Goal: Transaction & Acquisition: Book appointment/travel/reservation

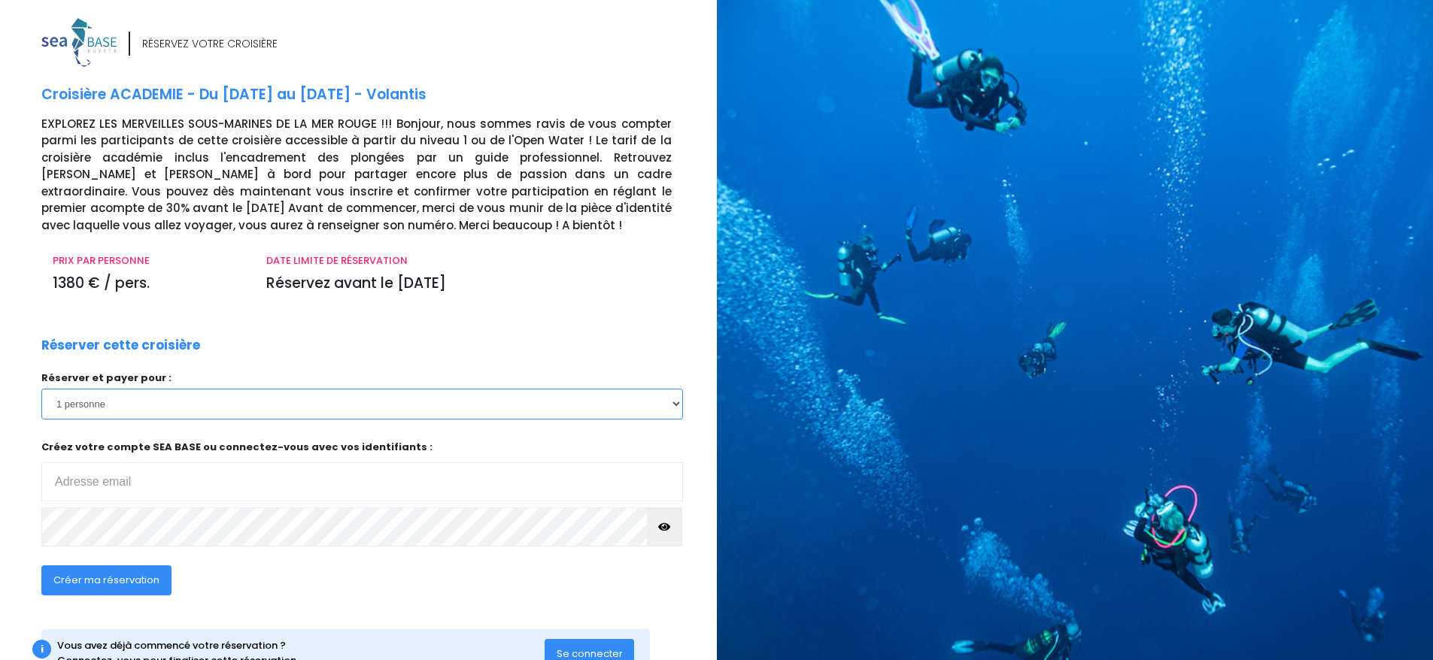
click at [325, 402] on select "1 personne 2 personnes 3 personnes 4 personnes 5 personnes 6 personnes 7 person…" at bounding box center [362, 404] width 642 height 30
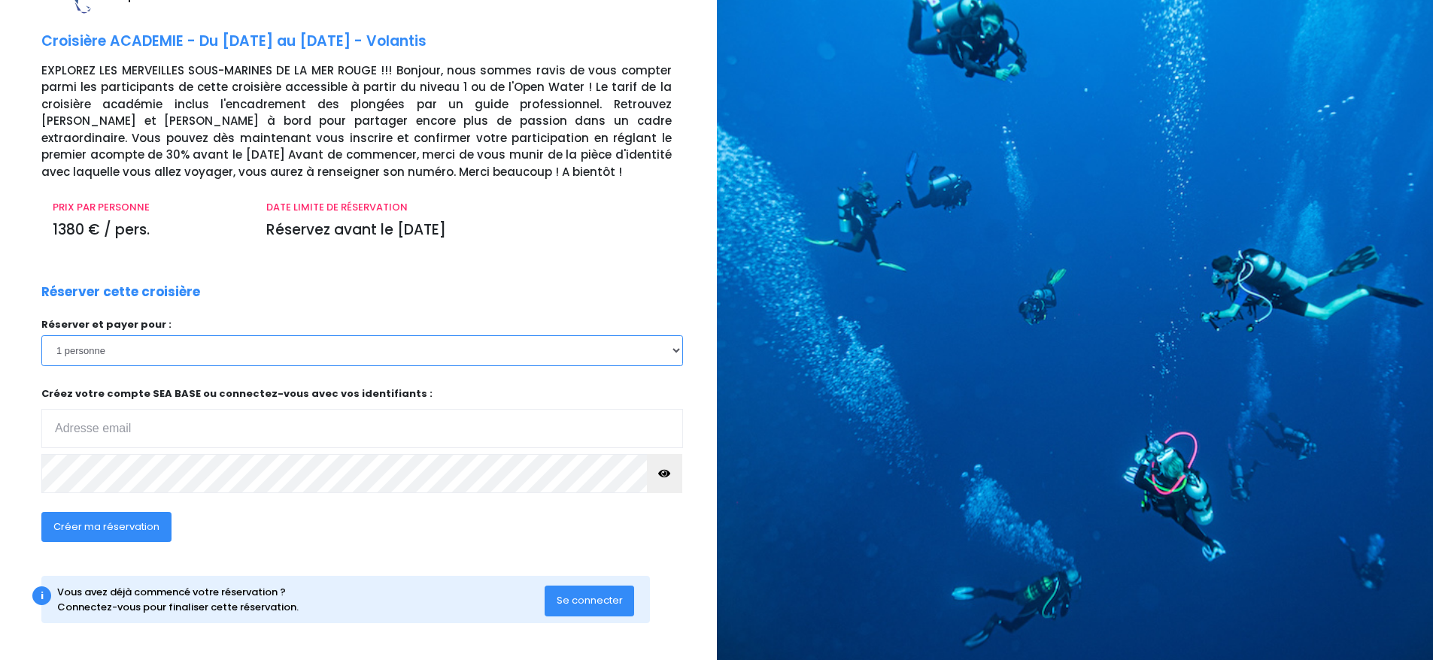
scroll to position [54, 0]
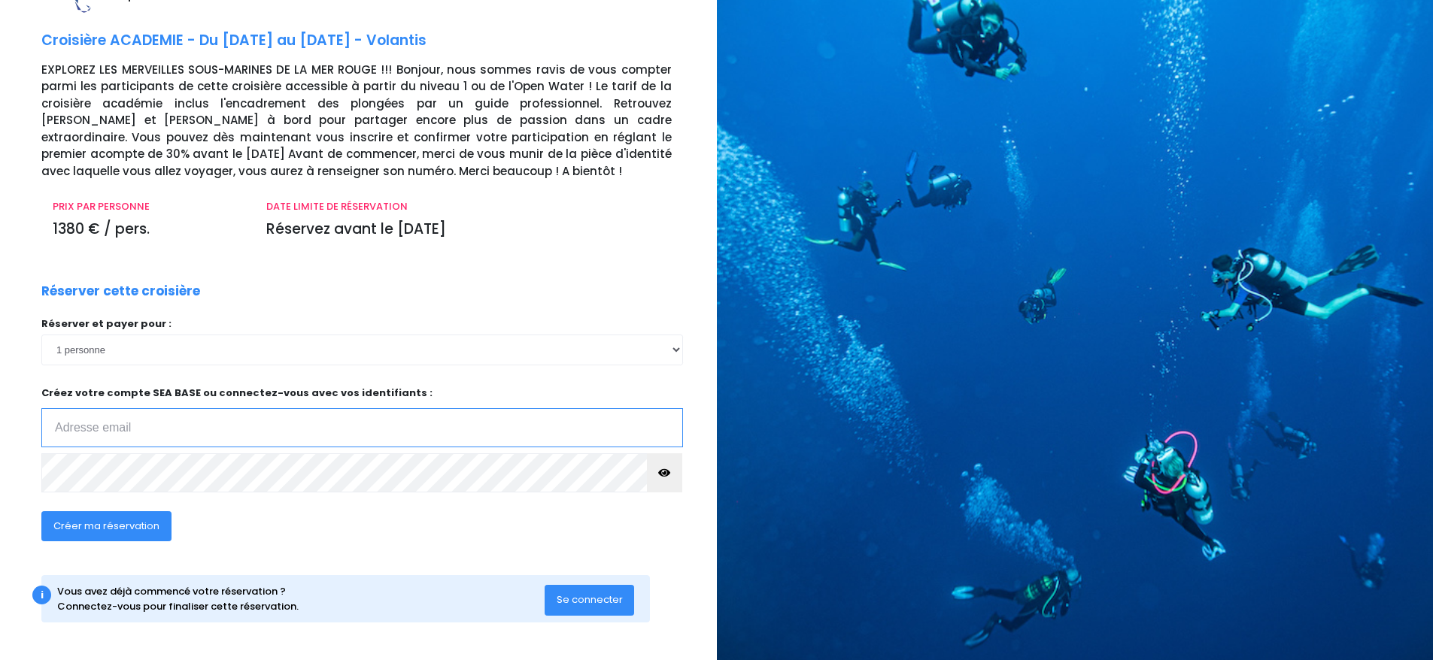
click at [171, 422] on input "email" at bounding box center [362, 427] width 642 height 39
type input "[EMAIL_ADDRESS][DOMAIN_NAME]"
click at [130, 527] on span "Créer ma réservation" at bounding box center [106, 526] width 106 height 14
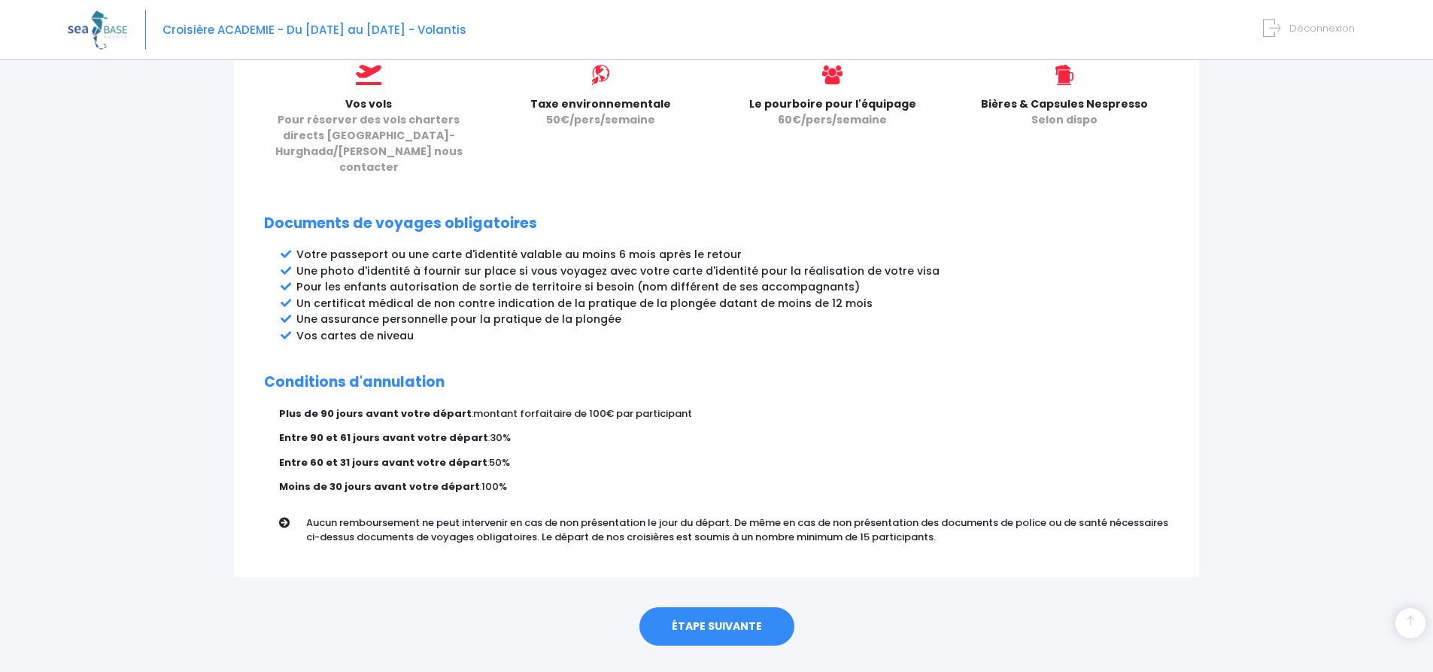
scroll to position [688, 0]
click at [712, 605] on link "ÉTAPE SUIVANTE" at bounding box center [716, 624] width 155 height 39
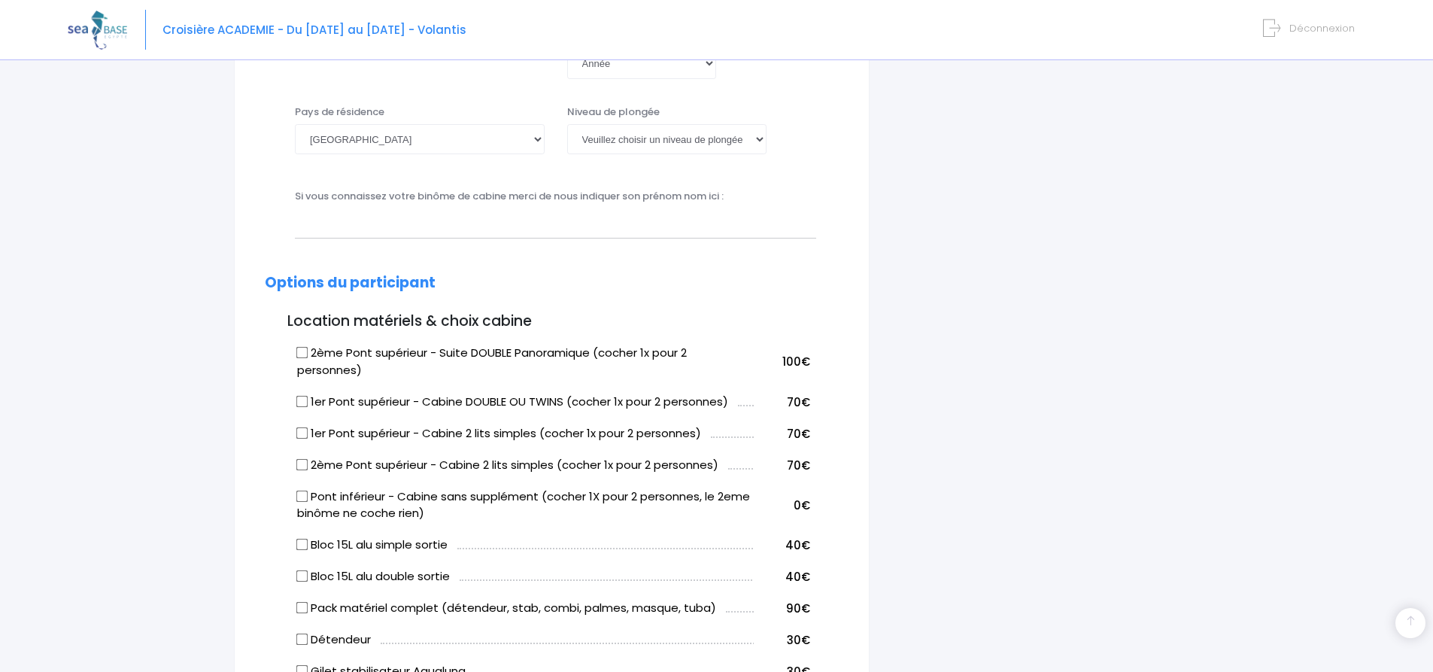
scroll to position [602, 0]
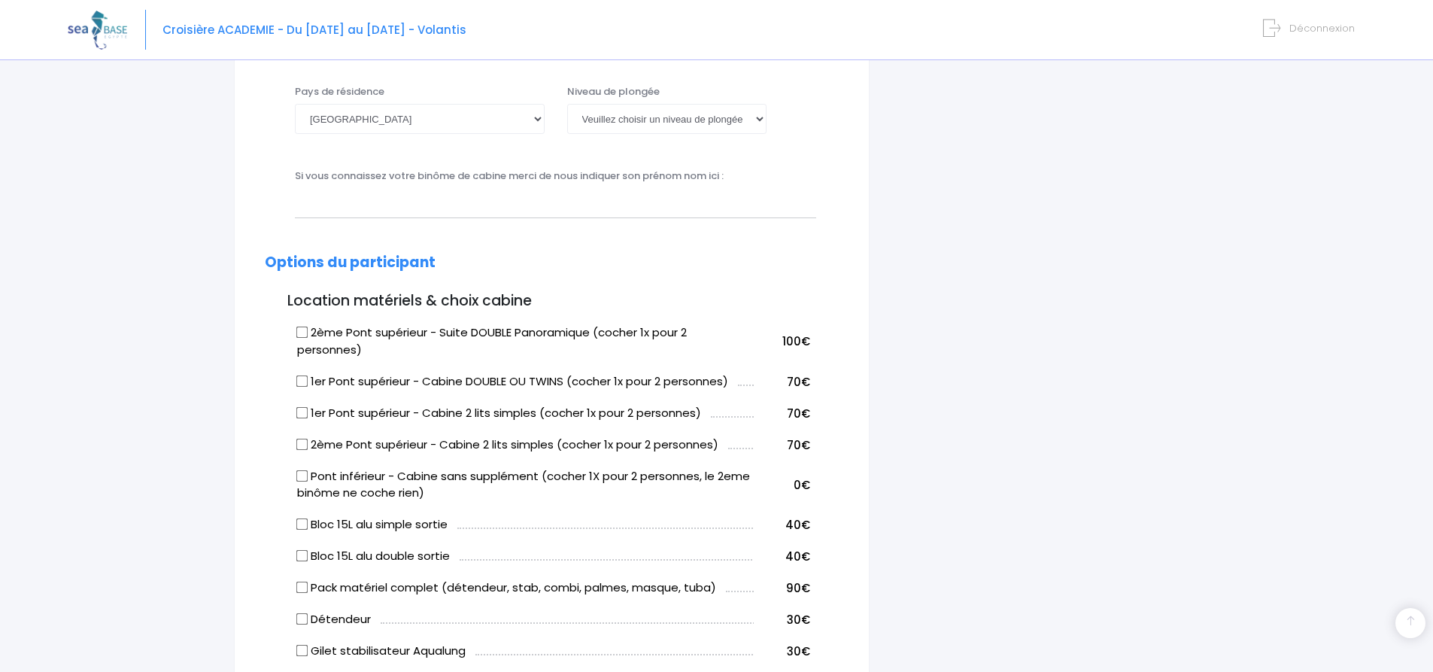
click at [305, 326] on input "2ème Pont supérieur - Suite DOUBLE Panoramique (cocher 1x pour 2 personnes)" at bounding box center [302, 332] width 12 height 12
checkbox input "true"
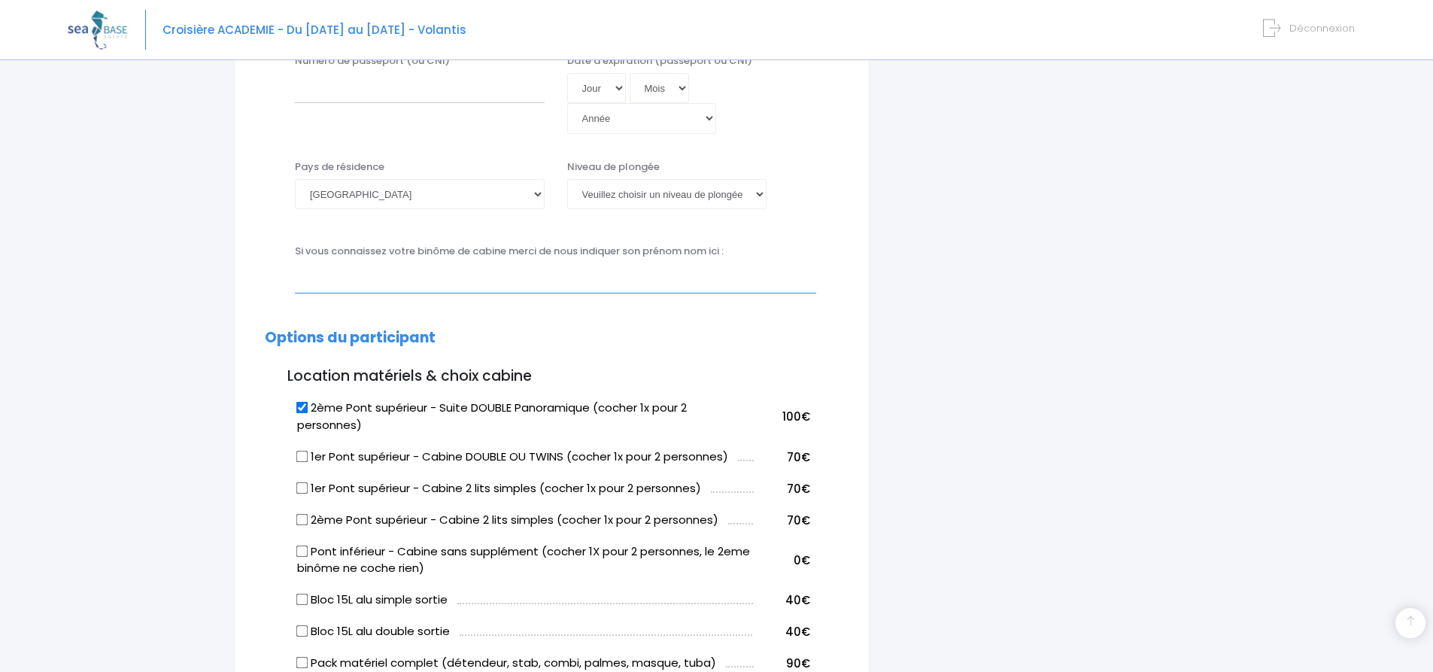
click at [543, 263] on input "text" at bounding box center [555, 278] width 521 height 30
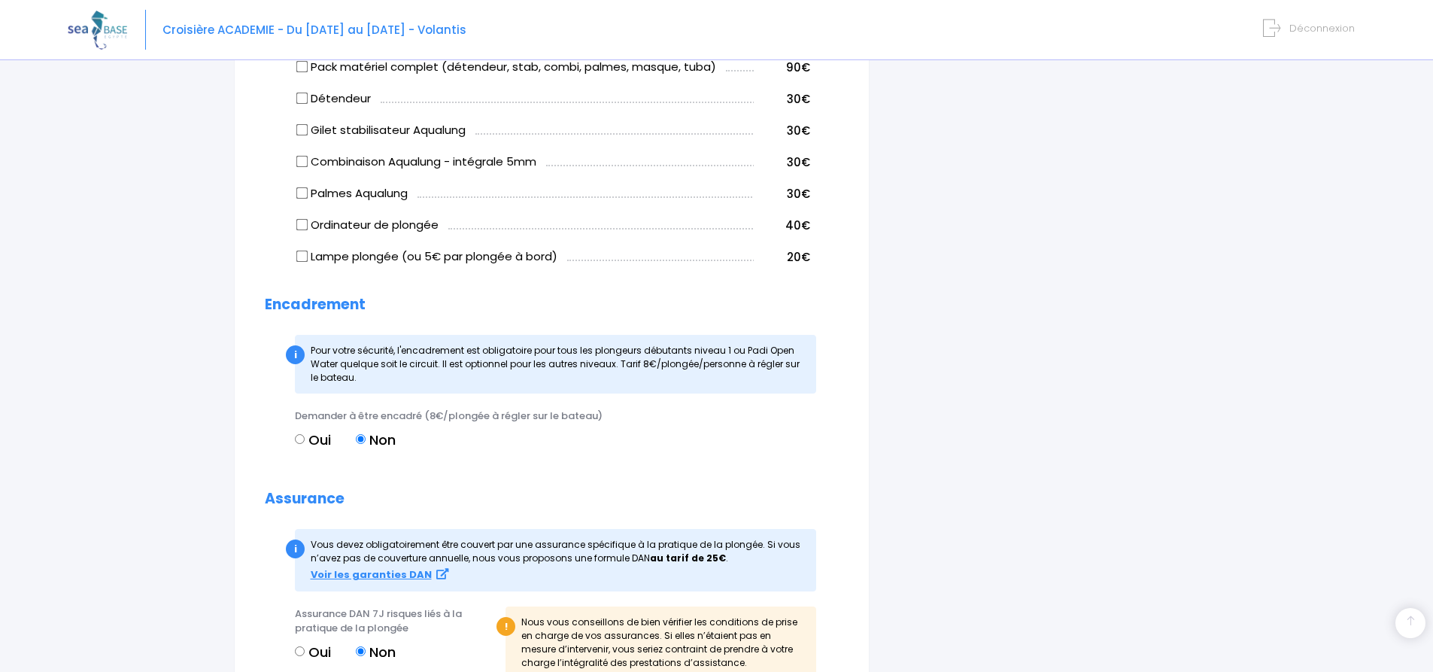
scroll to position [1128, 0]
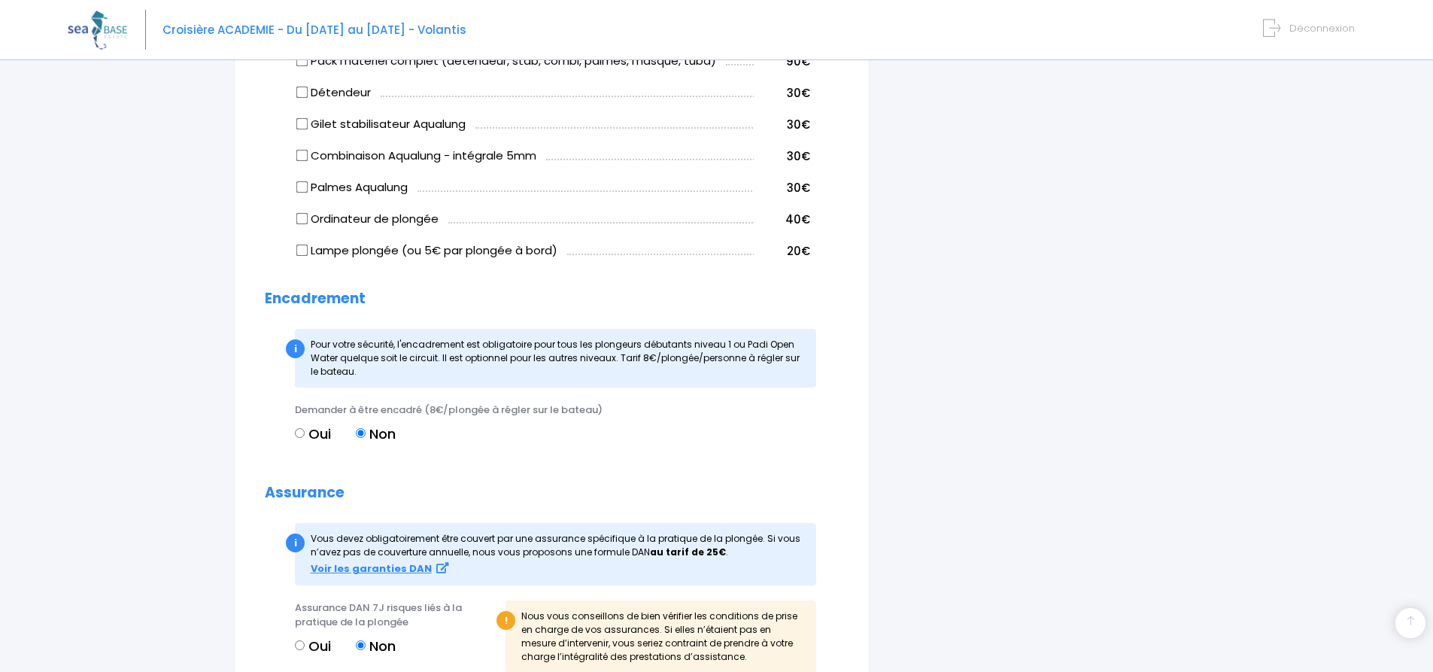
click at [297, 640] on input "Oui" at bounding box center [300, 645] width 10 height 10
radio input "true"
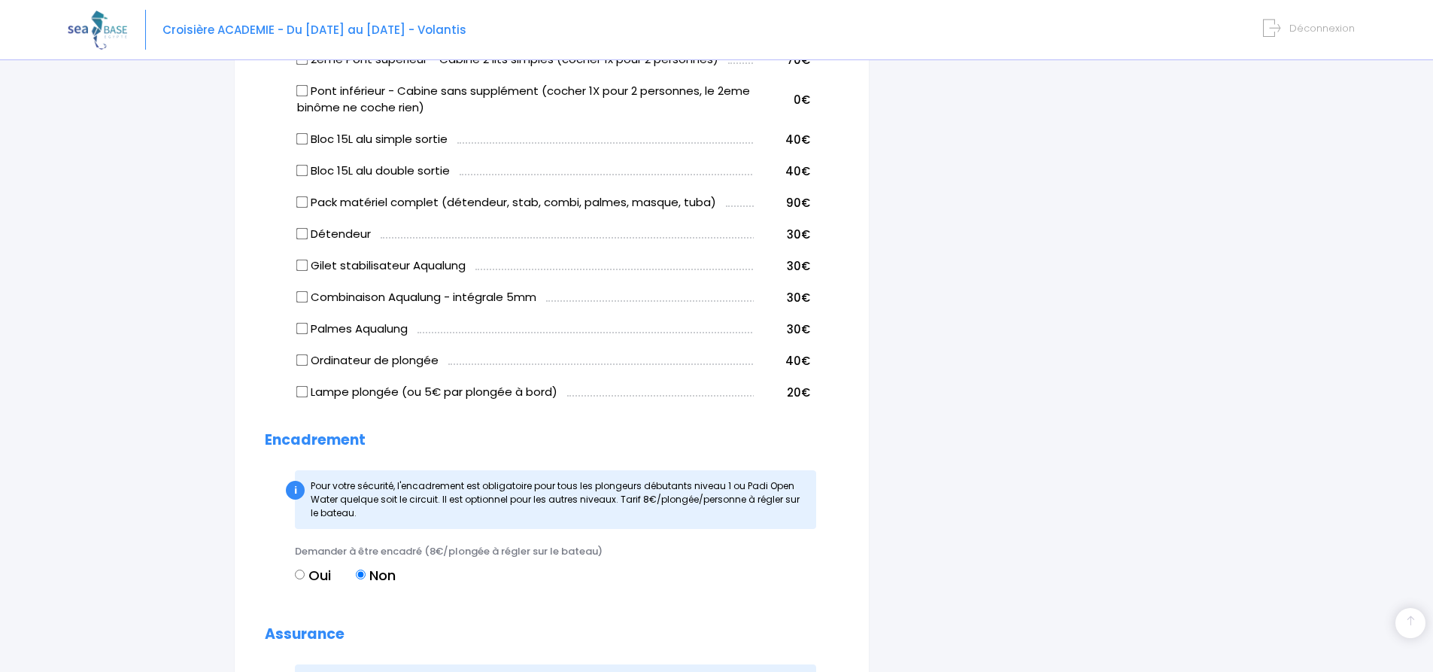
scroll to position [978, 0]
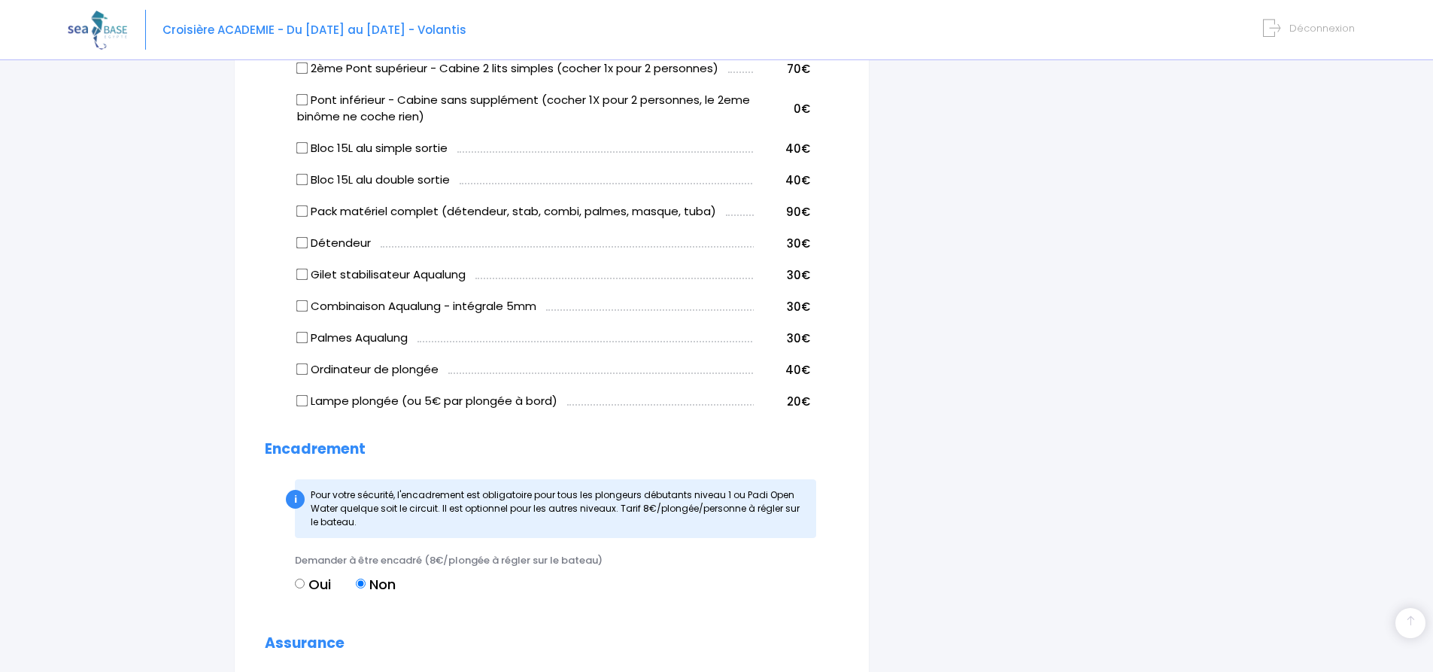
click at [305, 395] on input "Lampe plongée (ou 5€ par plongée à bord)" at bounding box center [302, 401] width 12 height 12
checkbox input "true"
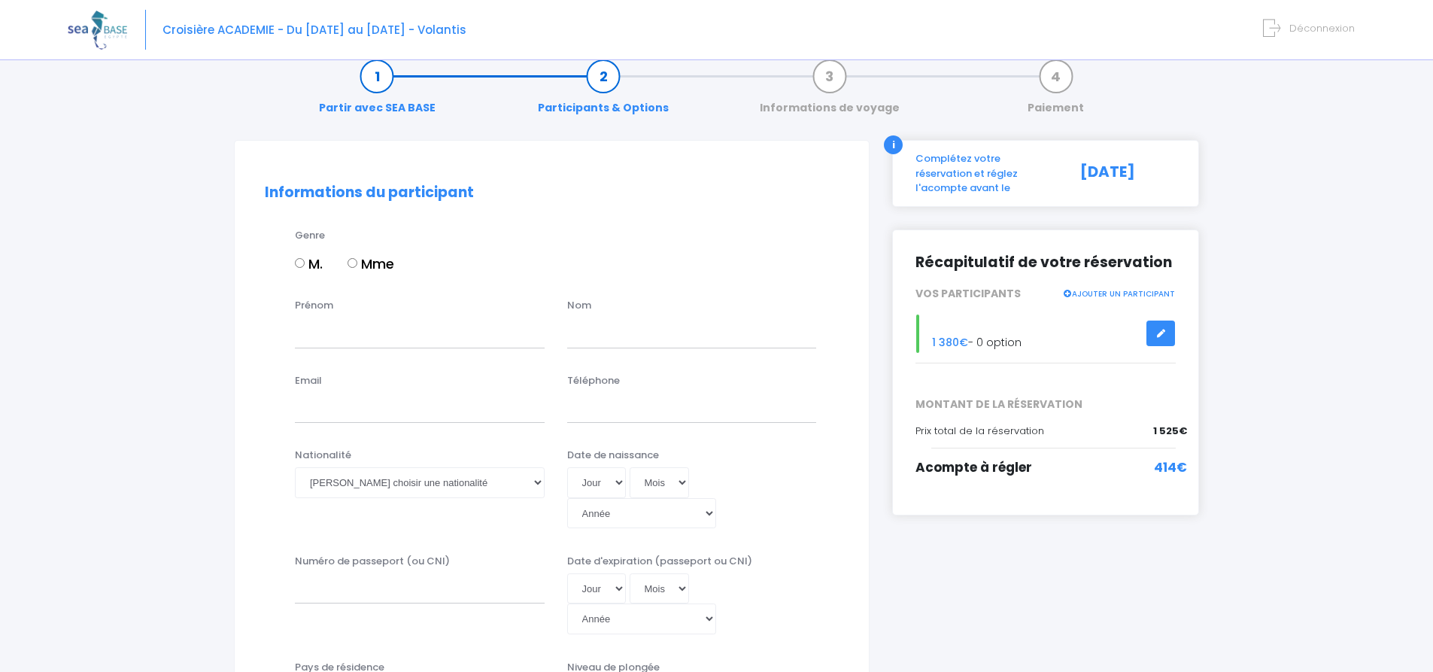
scroll to position [0, 0]
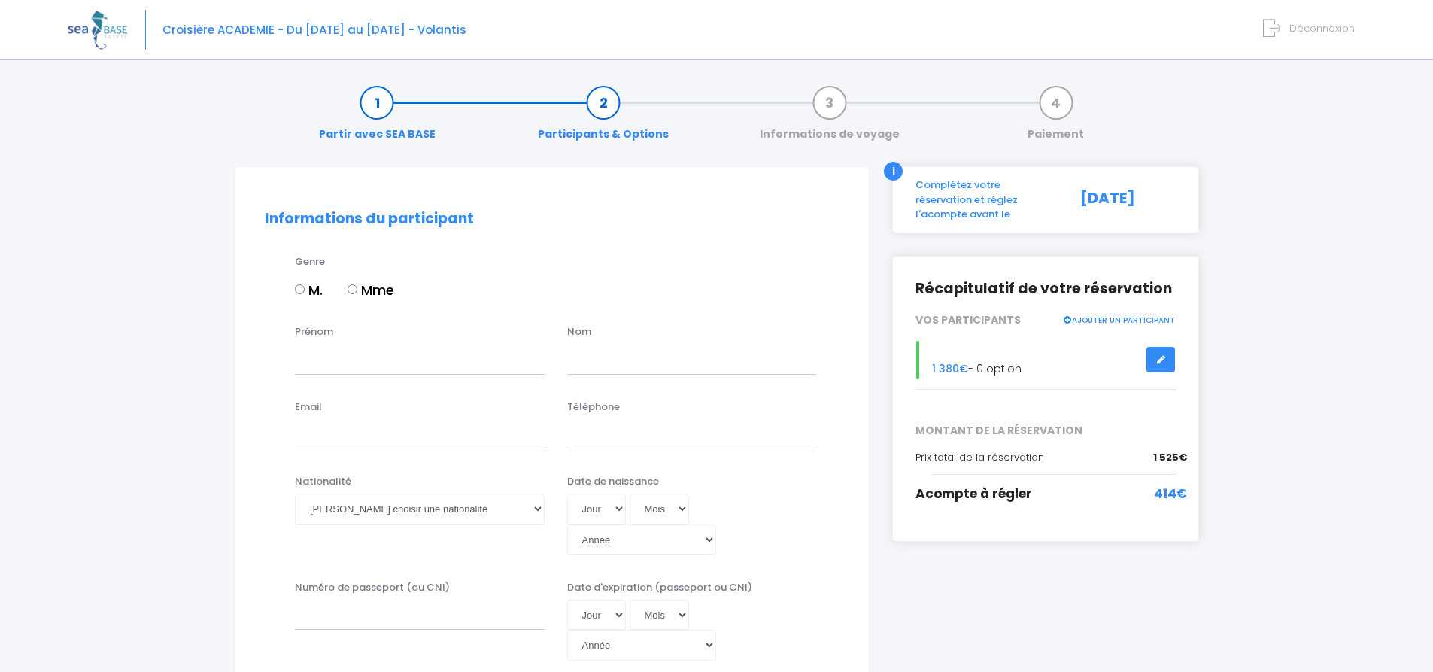
click at [295, 287] on input "M." at bounding box center [300, 289] width 10 height 10
radio input "true"
click at [339, 366] on input "Prénom" at bounding box center [420, 359] width 250 height 30
type input "[PERSON_NAME]"
click at [614, 363] on input "text" at bounding box center [692, 359] width 250 height 30
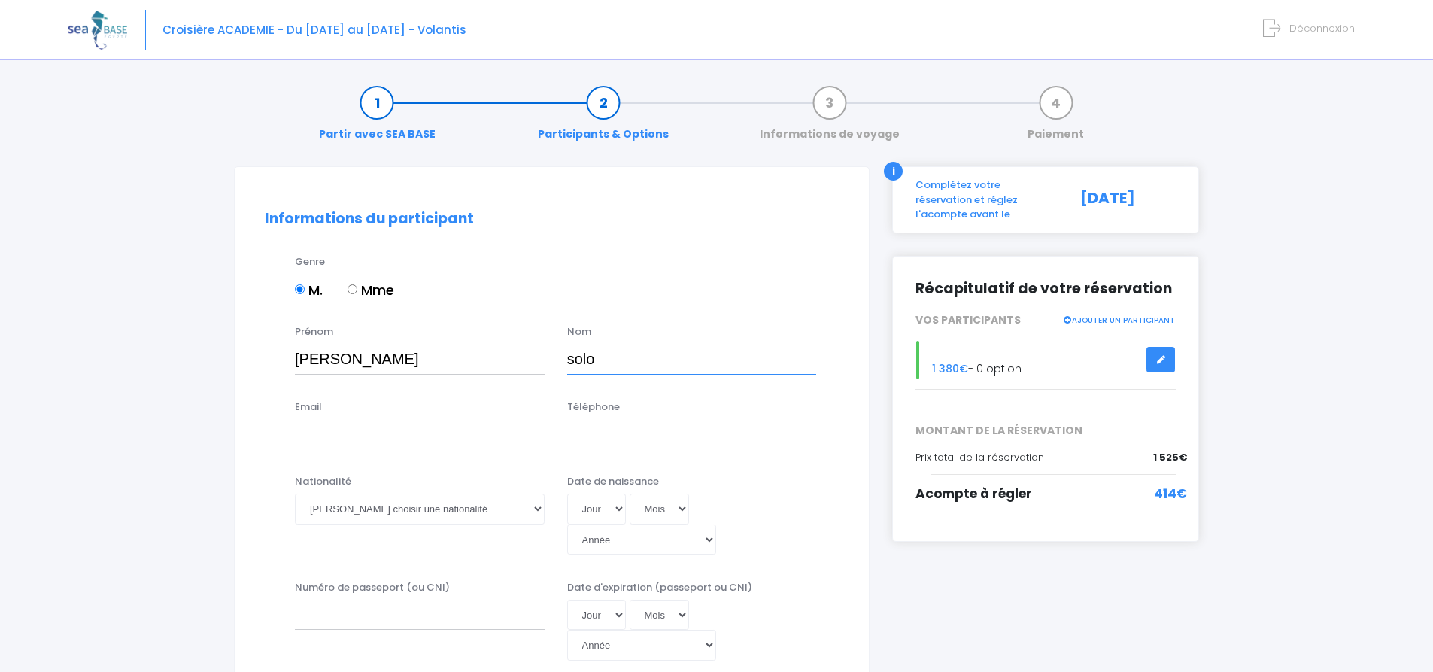
type input "solo"
click at [389, 444] on input "Email" at bounding box center [420, 434] width 250 height 30
type input "[EMAIL_ADDRESS][DOMAIN_NAME]"
click at [593, 434] on input "Téléphone" at bounding box center [692, 434] width 250 height 30
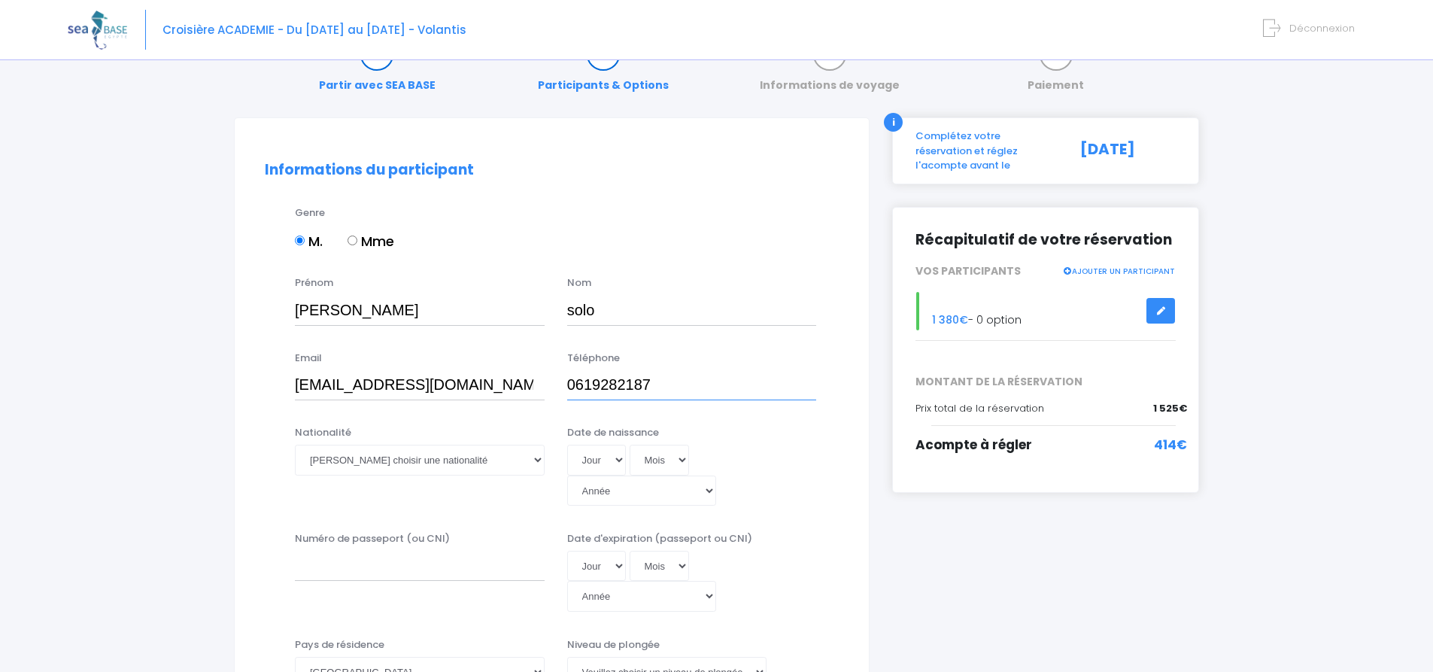
scroll to position [75, 0]
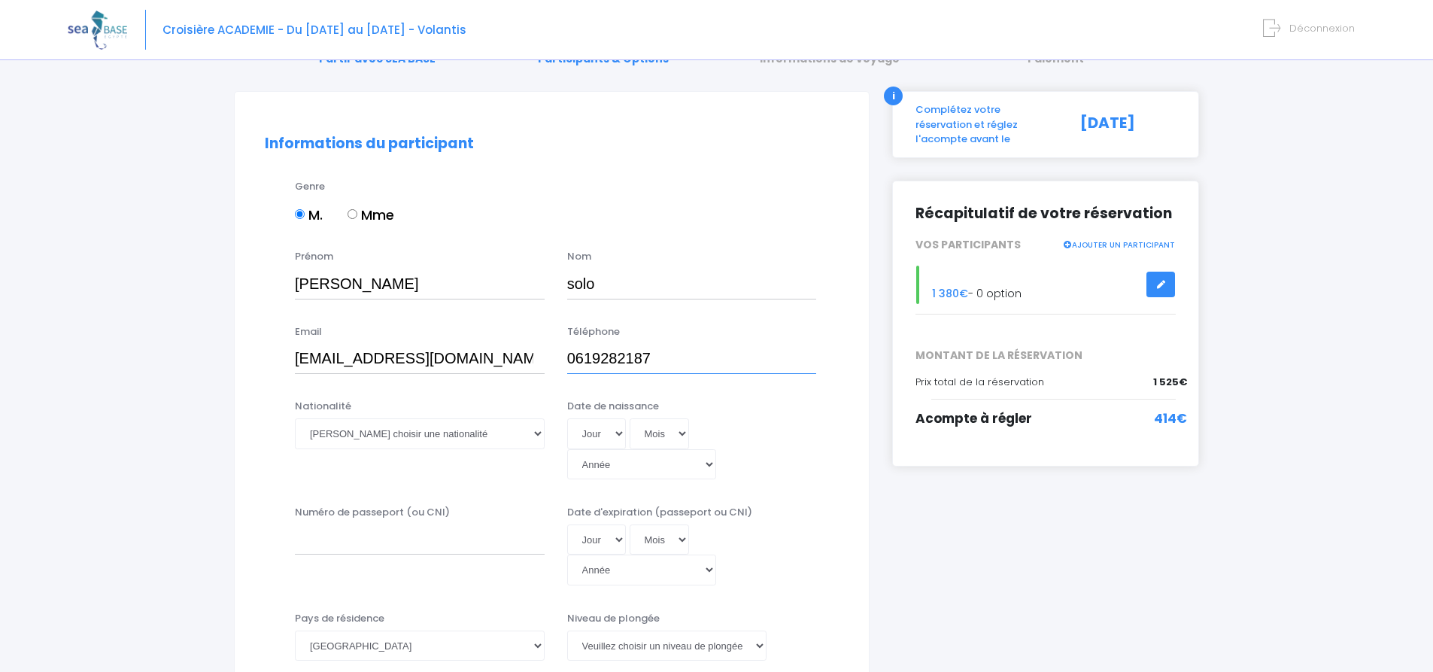
type input "0619282187"
click at [469, 434] on select "Veuillez choisir une nationalité Afghane Albanaise Algerienne Allemande America…" at bounding box center [420, 433] width 250 height 30
select select "Française"
click at [295, 418] on select "Veuillez choisir une nationalité Afghane Albanaise Algerienne Allemande America…" at bounding box center [420, 433] width 250 height 30
click at [618, 430] on select "Jour 01 02 03 04 05 06 07 08 09 10 11 12 13 14 15 16 17 18 19 20 21 22 23 24 25…" at bounding box center [596, 433] width 59 height 30
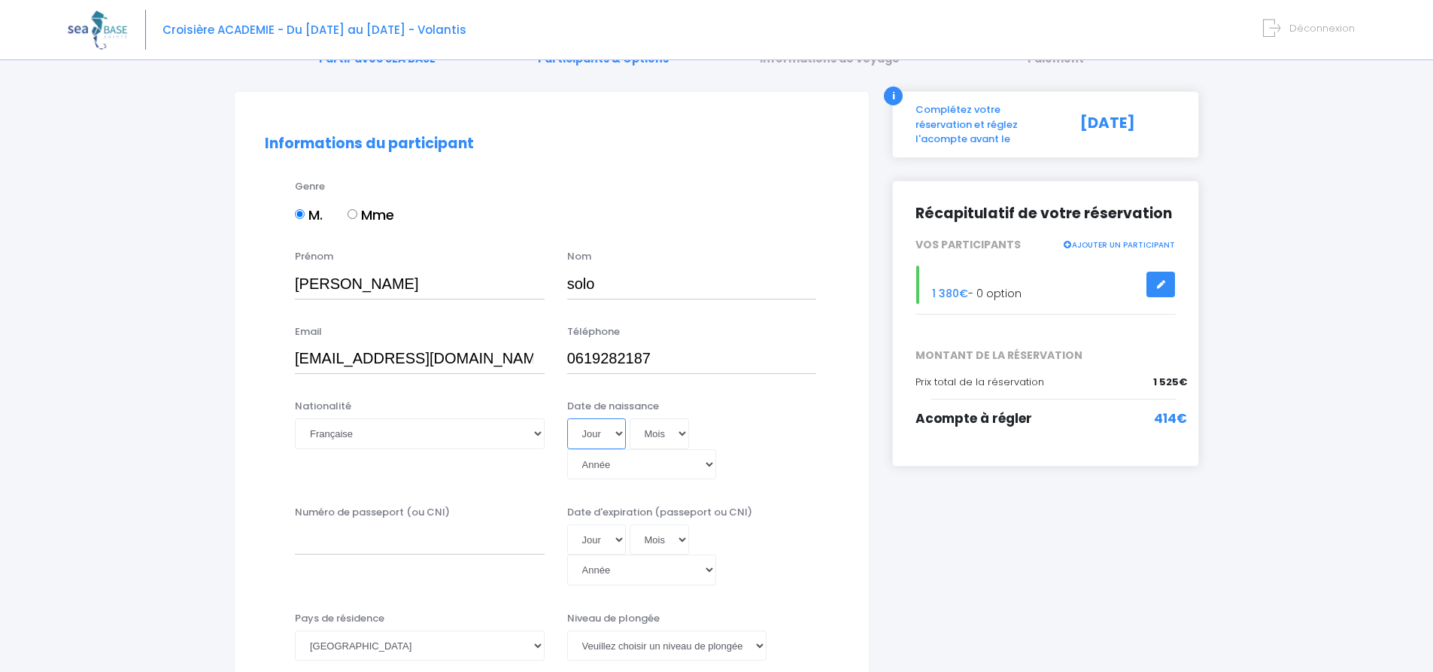
select select "28"
click at [567, 418] on select "Jour 01 02 03 04 05 06 07 08 09 10 11 12 13 14 15 16 17 18 19 20 21 22 23 24 25…" at bounding box center [596, 433] width 59 height 30
click at [669, 432] on select "Mois 01 02 03 04 05 06 07 08 09 10 11 12" at bounding box center [660, 433] width 60 height 30
select select "04"
click at [630, 418] on select "Mois 01 02 03 04 05 06 07 08 09 10 11 12" at bounding box center [660, 433] width 60 height 30
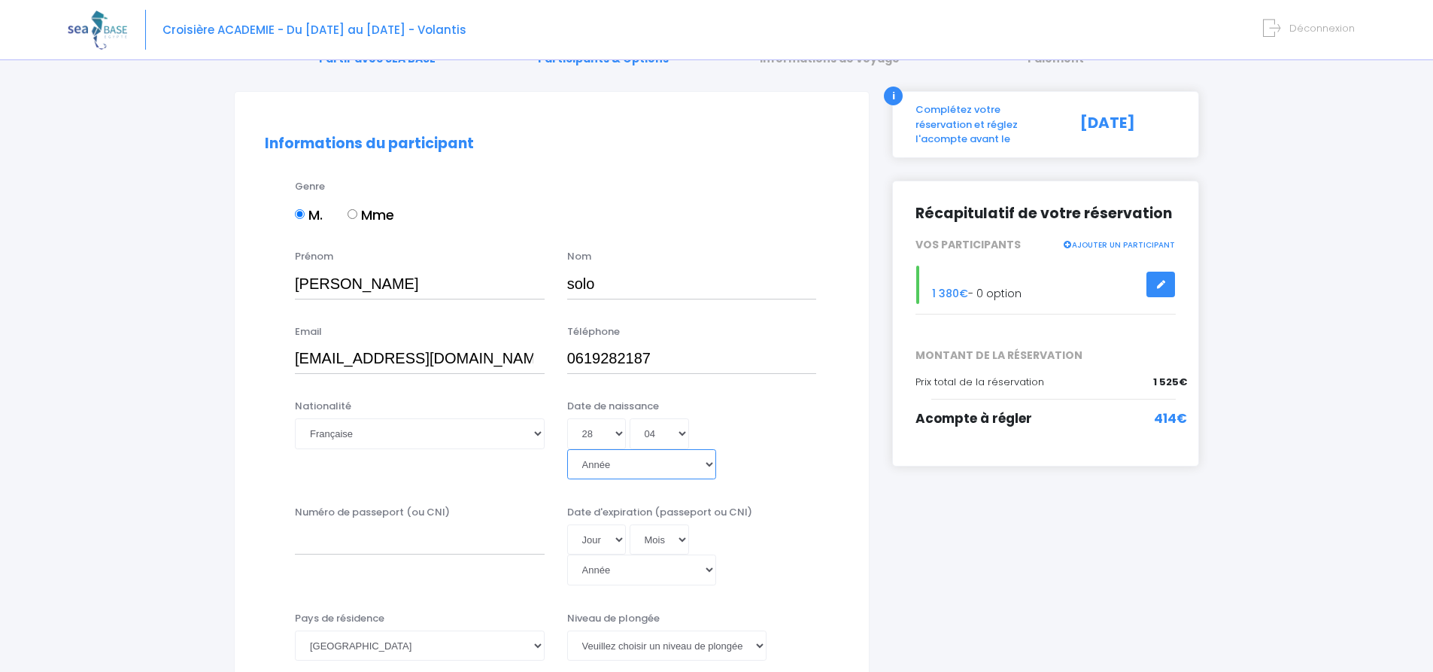
click at [716, 449] on select "Année 2045 2044 2043 2042 2041 2040 2039 2038 2037 2036 2035 2034 2033 2032 203…" at bounding box center [641, 464] width 149 height 30
select select "2002"
click at [693, 449] on select "Année 2045 2044 2043 2042 2041 2040 2039 2038 2037 2036 2035 2034 2033 2032 203…" at bounding box center [641, 464] width 149 height 30
type input "2002-04-28"
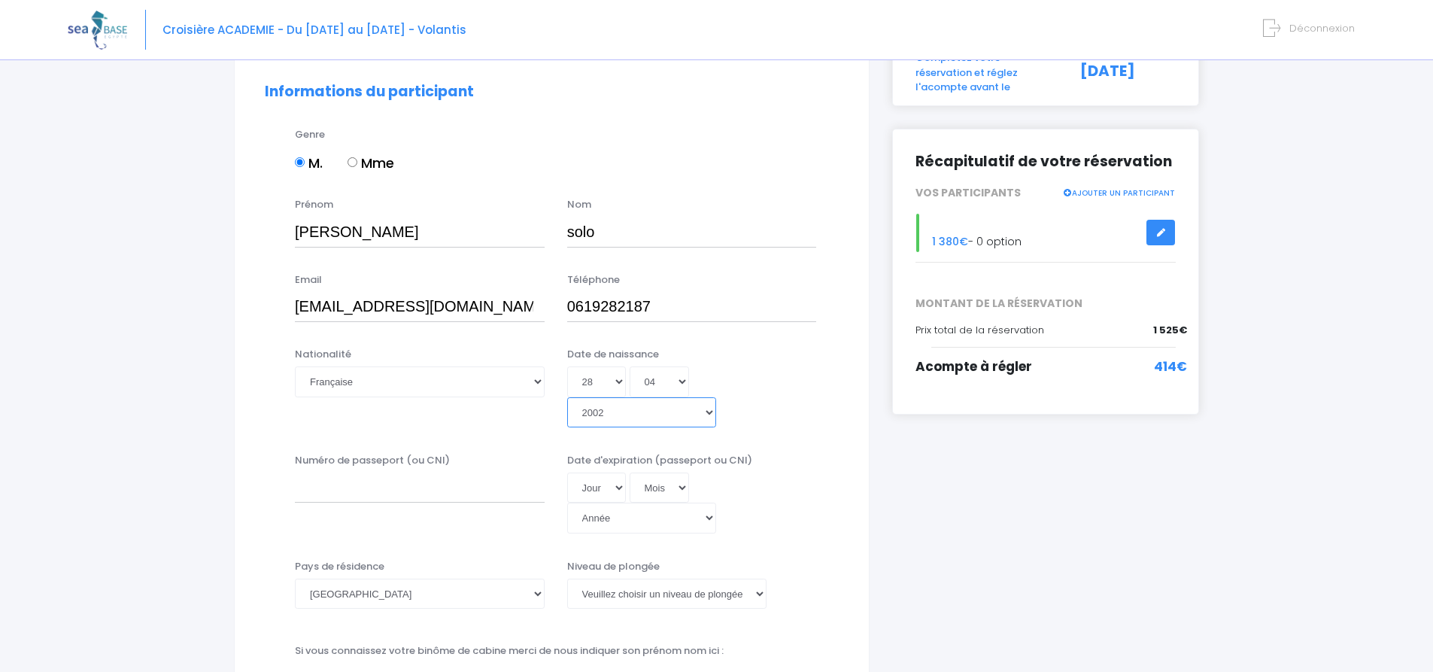
scroll to position [150, 0]
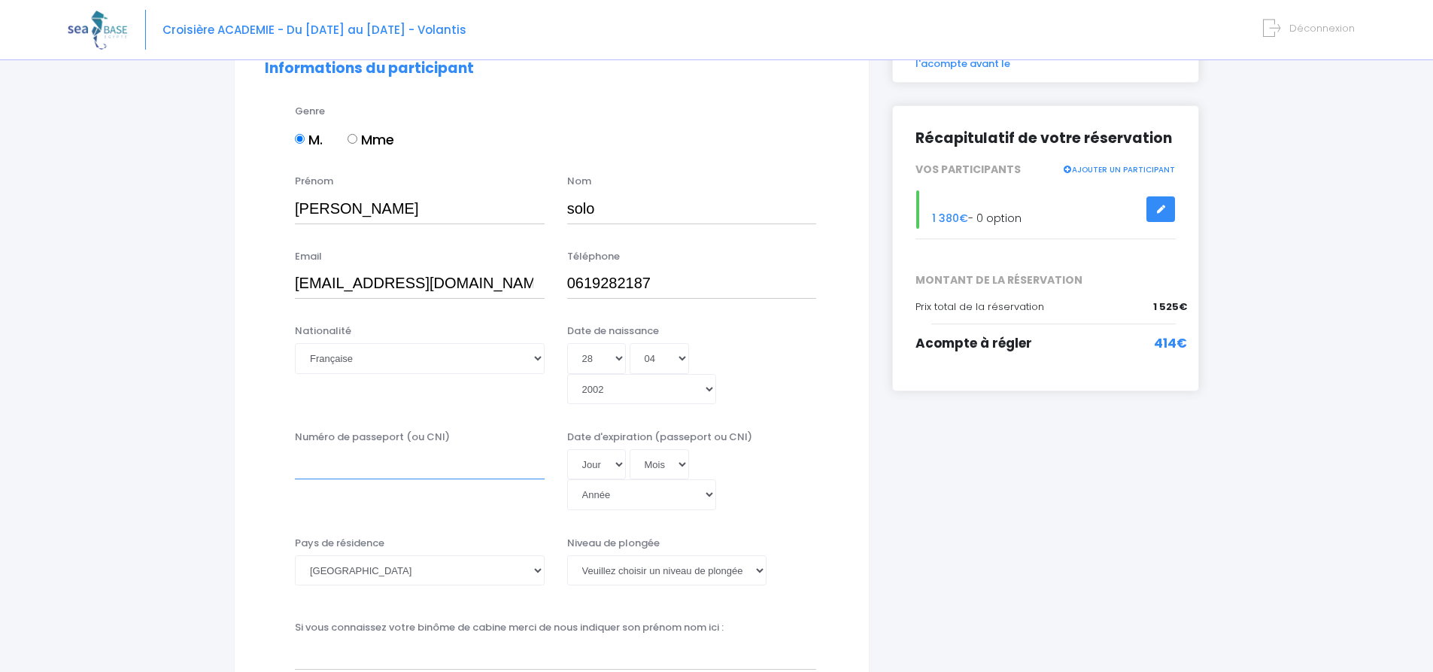
click at [464, 449] on input "Numéro de passeport (ou CNI)" at bounding box center [420, 464] width 250 height 30
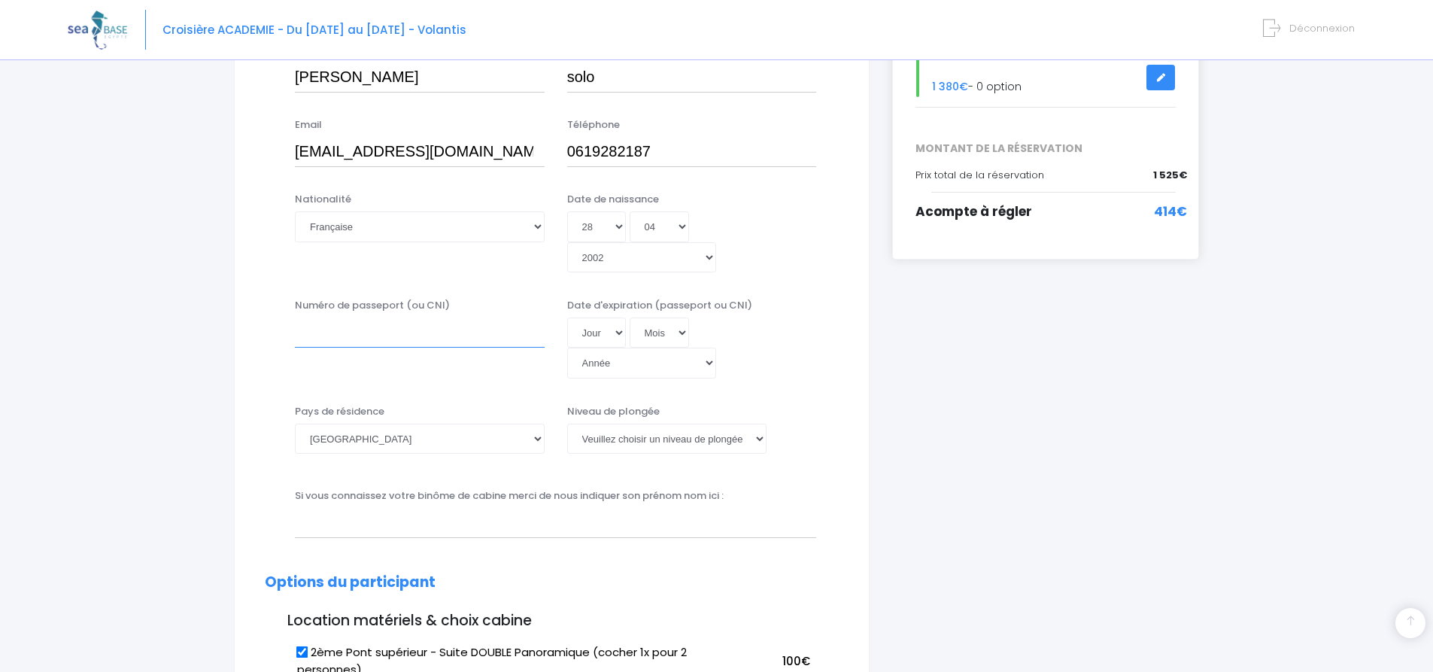
scroll to position [301, 0]
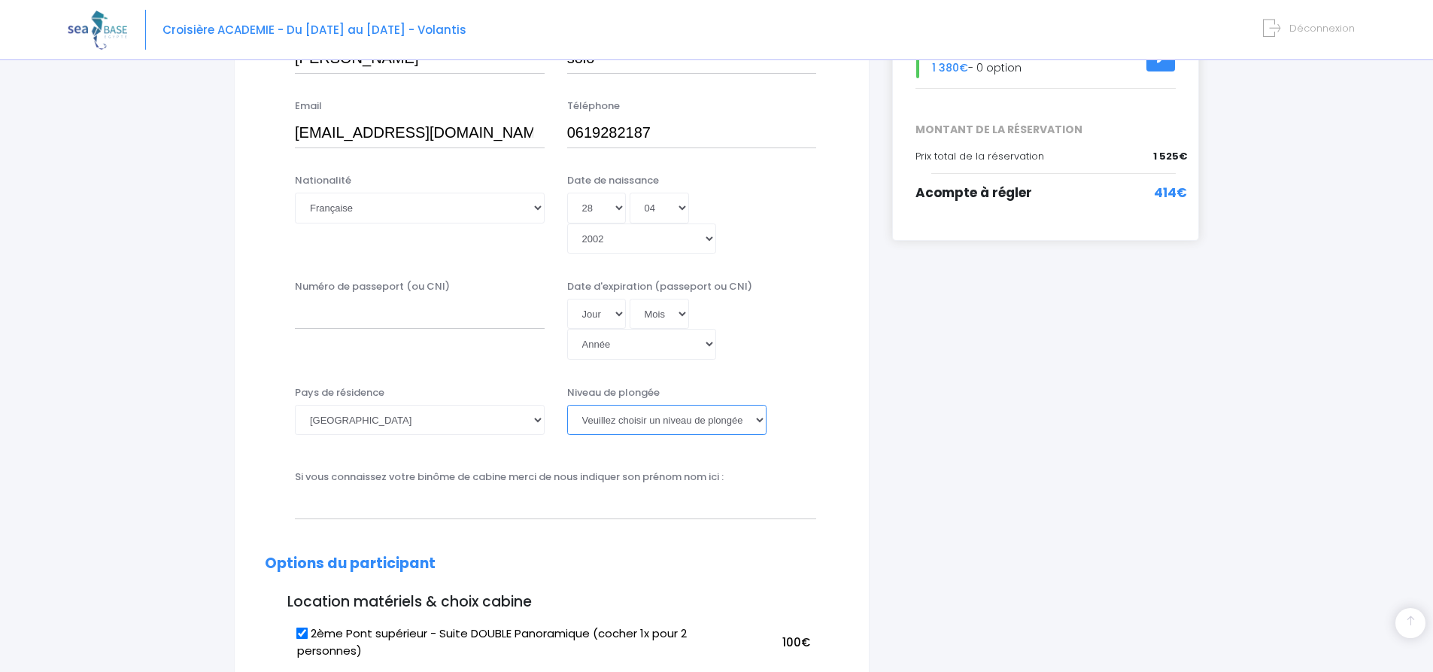
click at [624, 405] on select "Veuillez choisir un niveau de plongée Non plongeur Junior OW diver Adventure OW…" at bounding box center [666, 420] width 199 height 30
select select "N2"
click at [567, 405] on select "Veuillez choisir un niveau de plongée Non plongeur Junior OW diver Adventure OW…" at bounding box center [666, 420] width 199 height 30
drag, startPoint x: 436, startPoint y: 452, endPoint x: 433, endPoint y: 445, distance: 7.7
click at [436, 489] on input "text" at bounding box center [555, 504] width 521 height 30
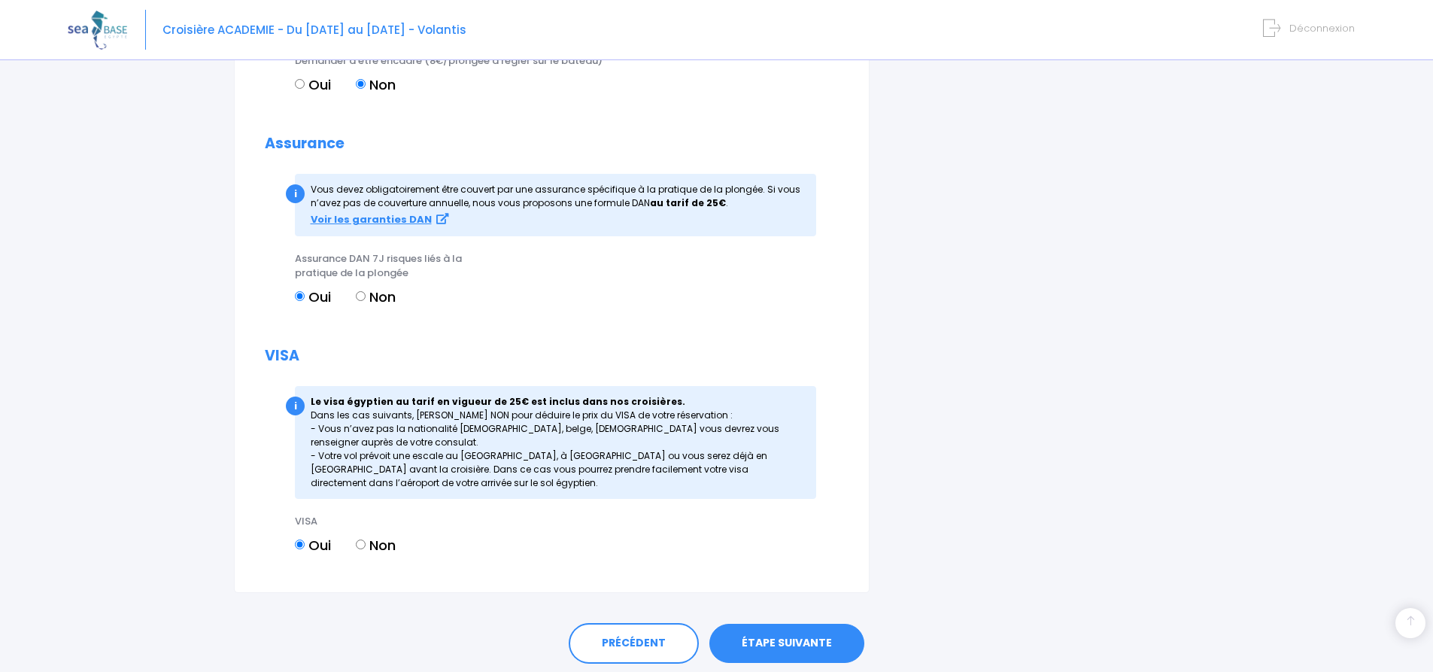
type input "jorys prunier"
click at [803, 624] on link "ÉTAPE SUIVANTE" at bounding box center [786, 643] width 155 height 39
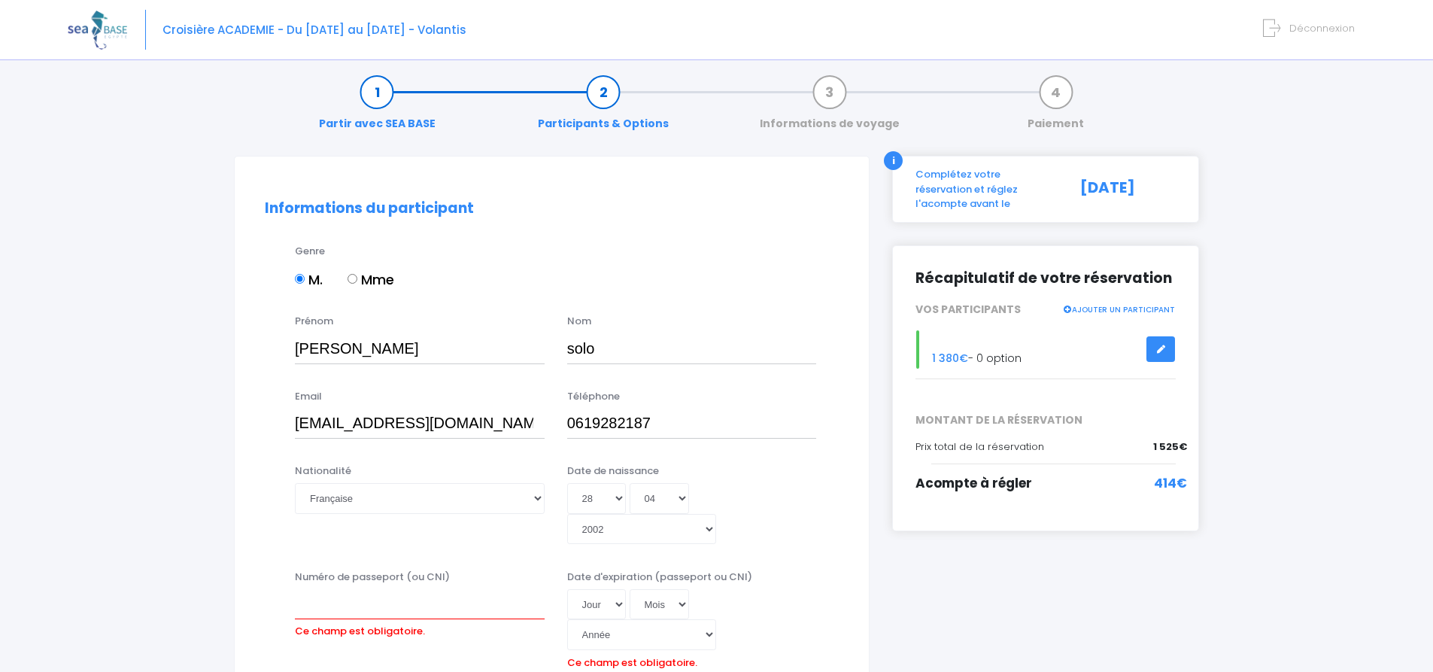
scroll to position [0, 0]
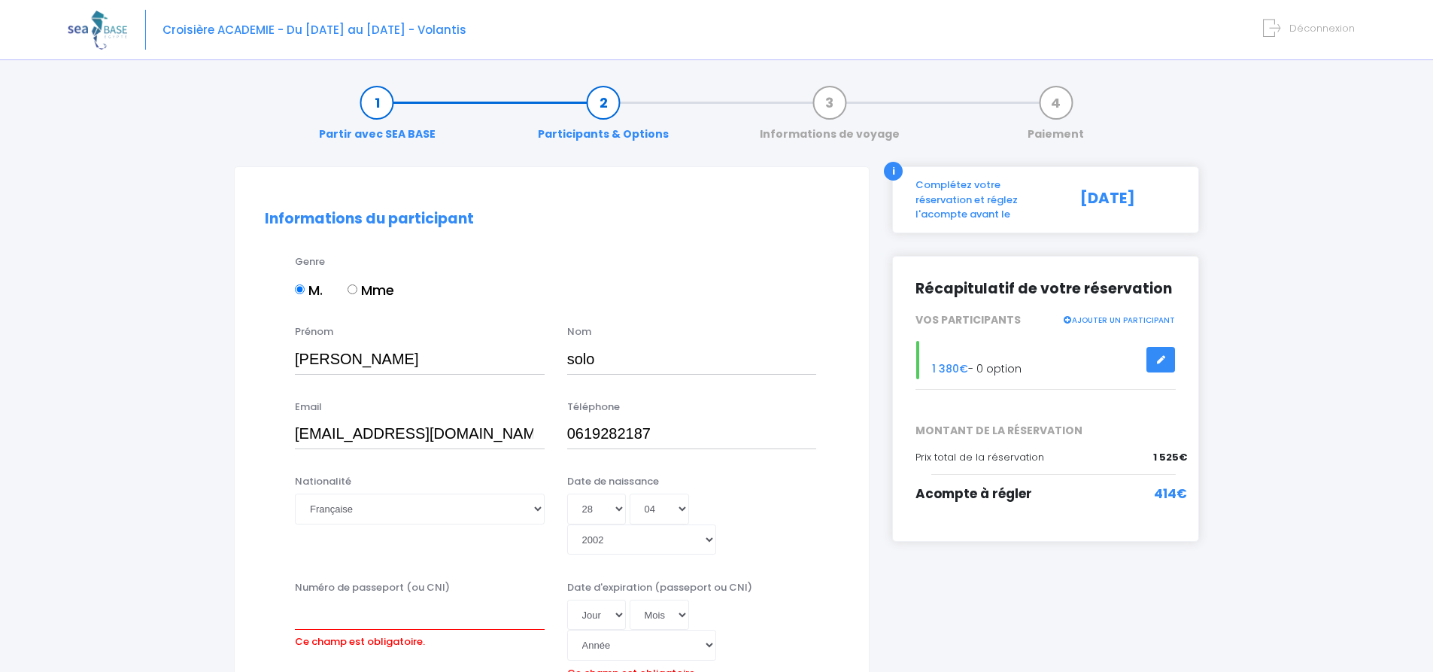
click at [1083, 200] on div "31/08/2025" at bounding box center [1128, 200] width 118 height 44
click at [1005, 183] on div "Complétez votre réservation et réglez l'acompte avant le" at bounding box center [986, 200] width 165 height 44
click at [982, 202] on div "Complétez votre réservation et réglez l'acompte avant le" at bounding box center [986, 200] width 165 height 44
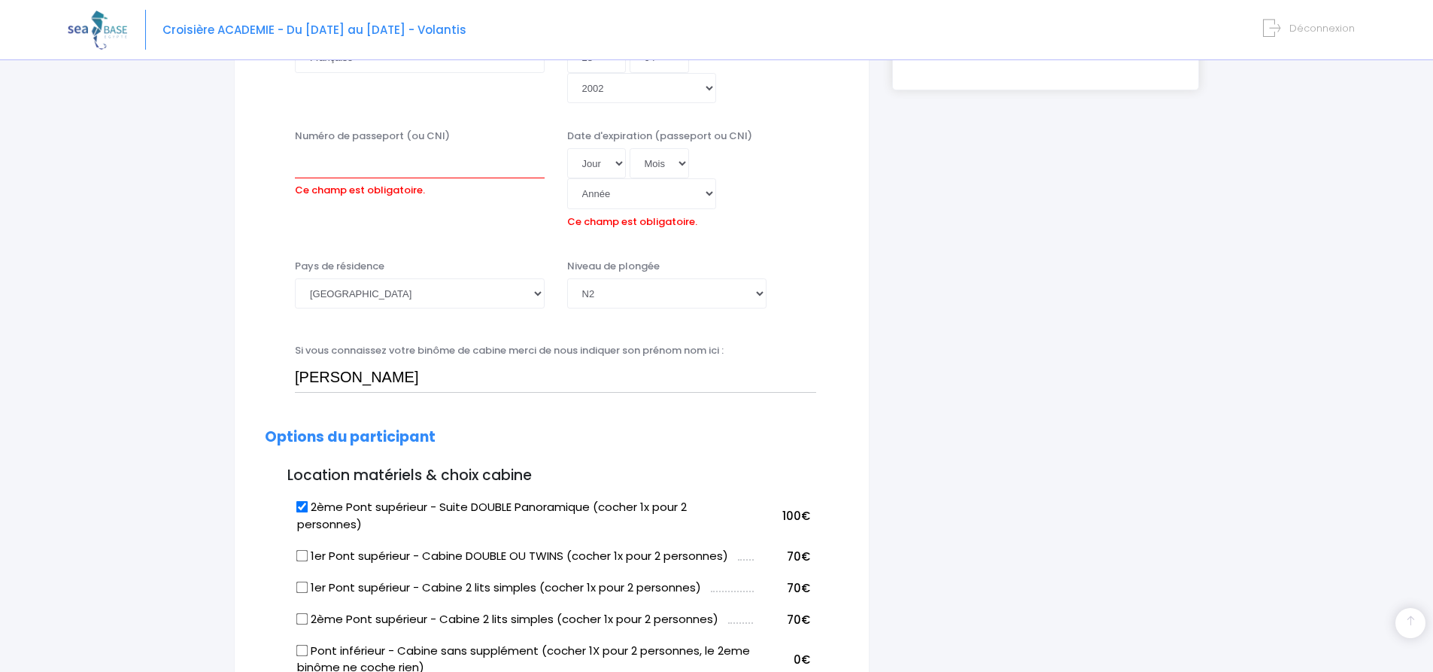
scroll to position [150, 0]
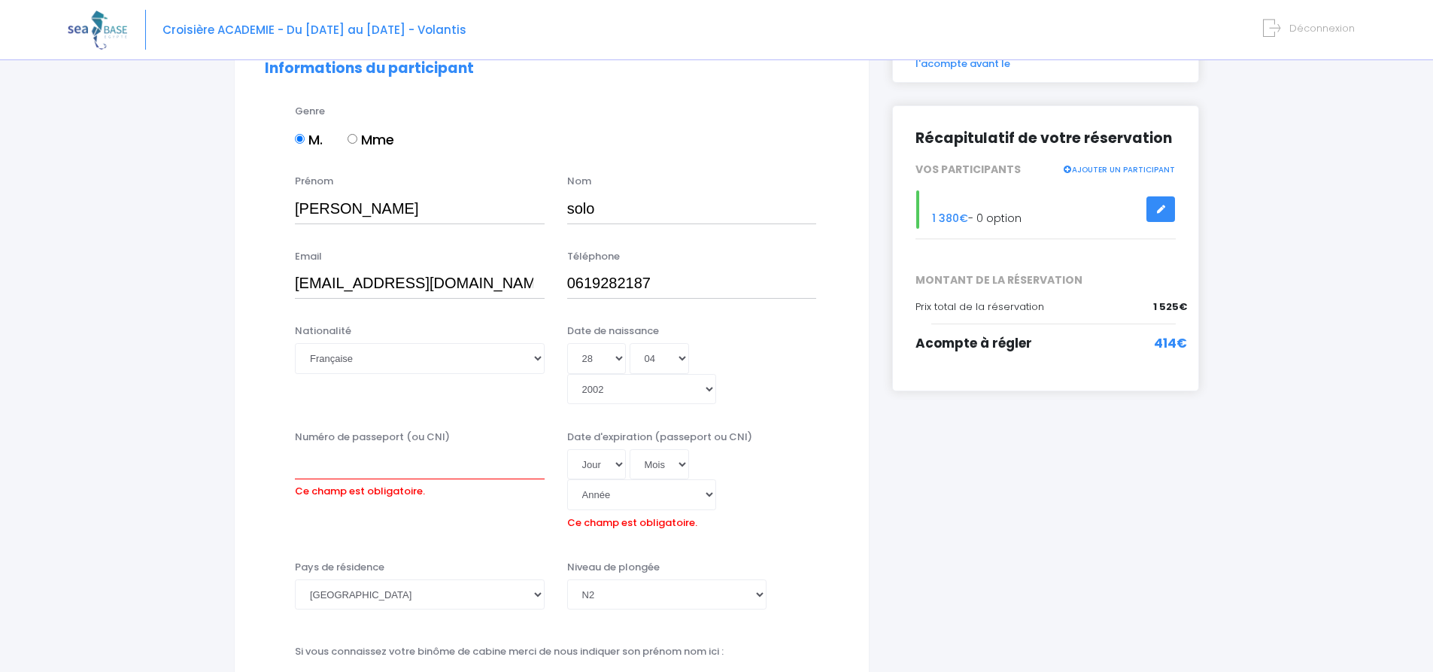
click at [1158, 209] on icon at bounding box center [1160, 209] width 11 height 0
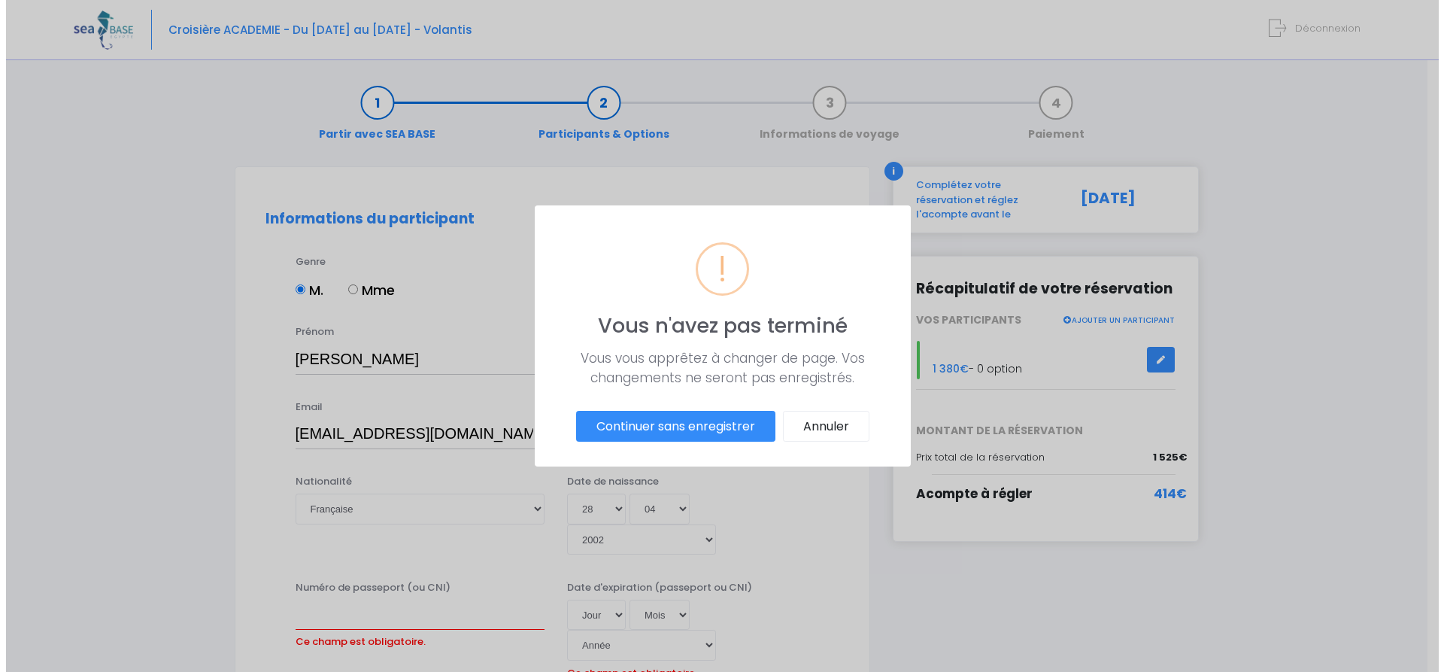
scroll to position [0, 0]
